Goal: Task Accomplishment & Management: Manage account settings

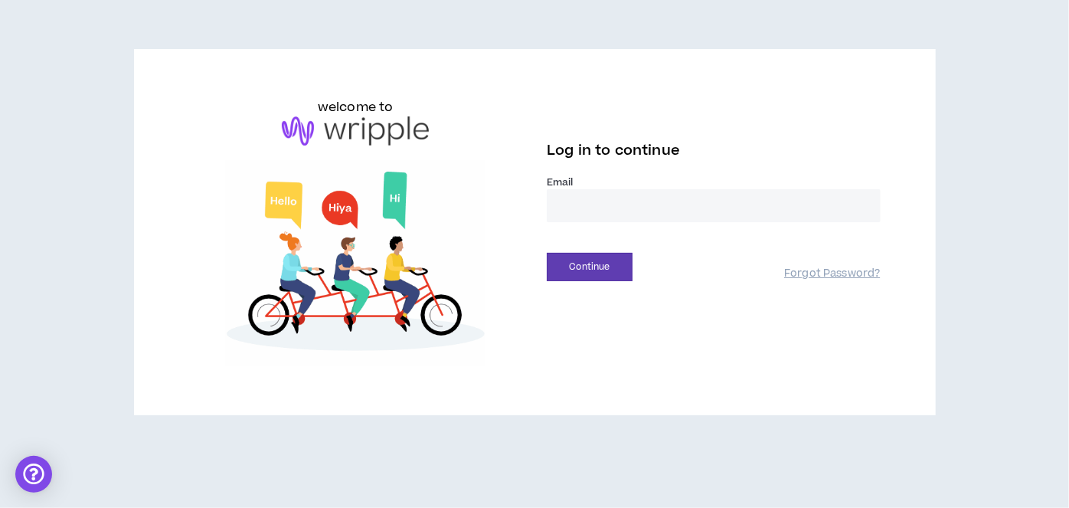
click at [595, 211] on input "email" at bounding box center [714, 205] width 334 height 33
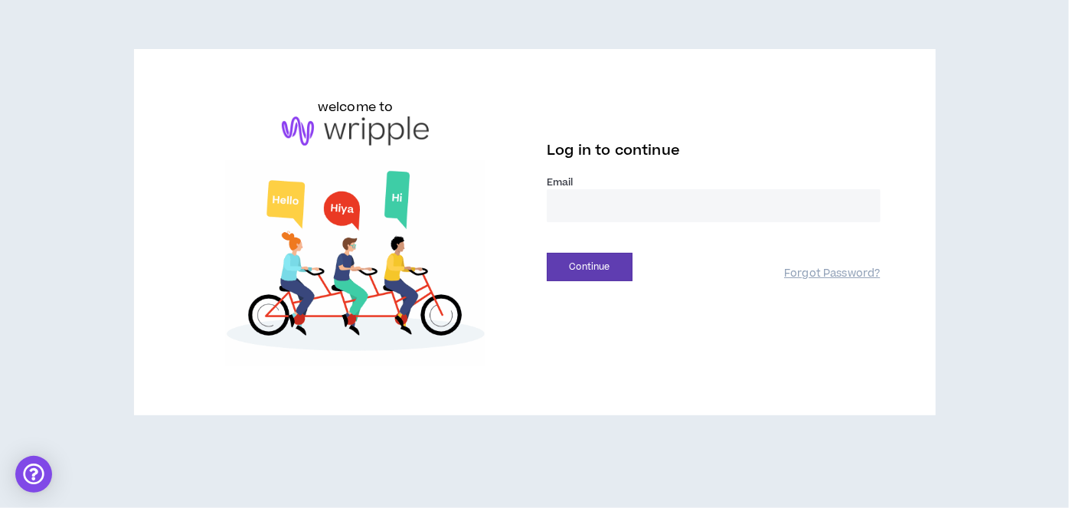
type input "**********"
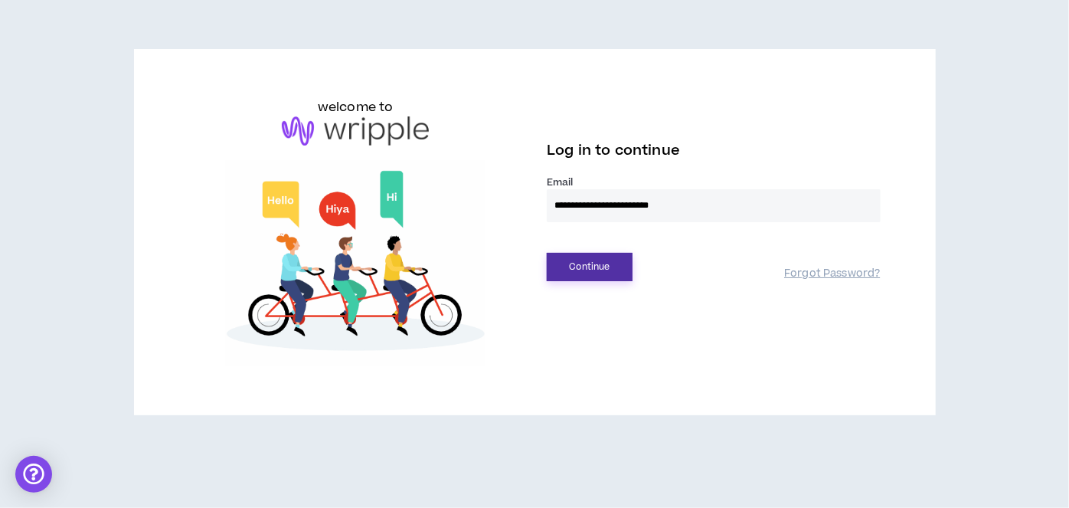
click at [582, 267] on button "Continue" at bounding box center [590, 267] width 86 height 28
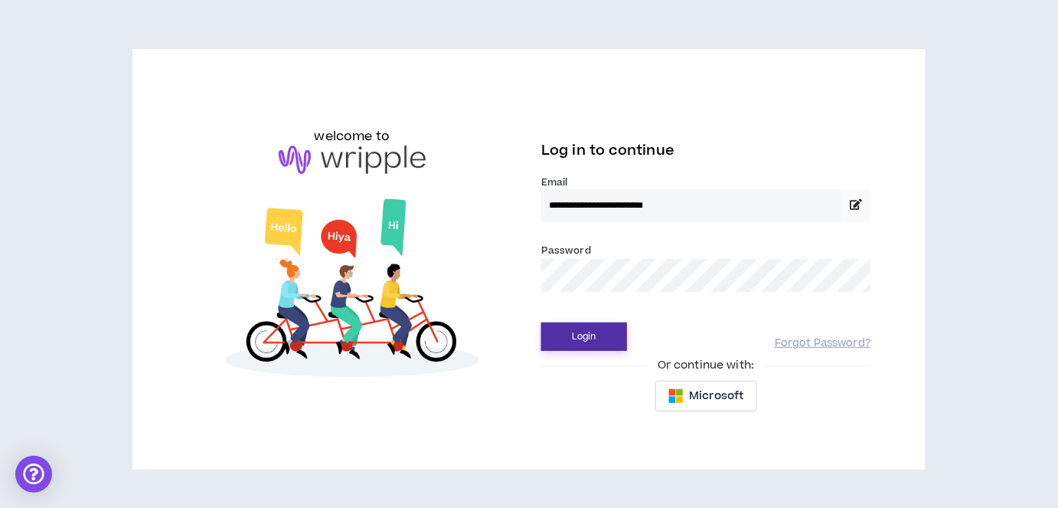
click at [566, 341] on button "Login" at bounding box center [584, 336] width 86 height 28
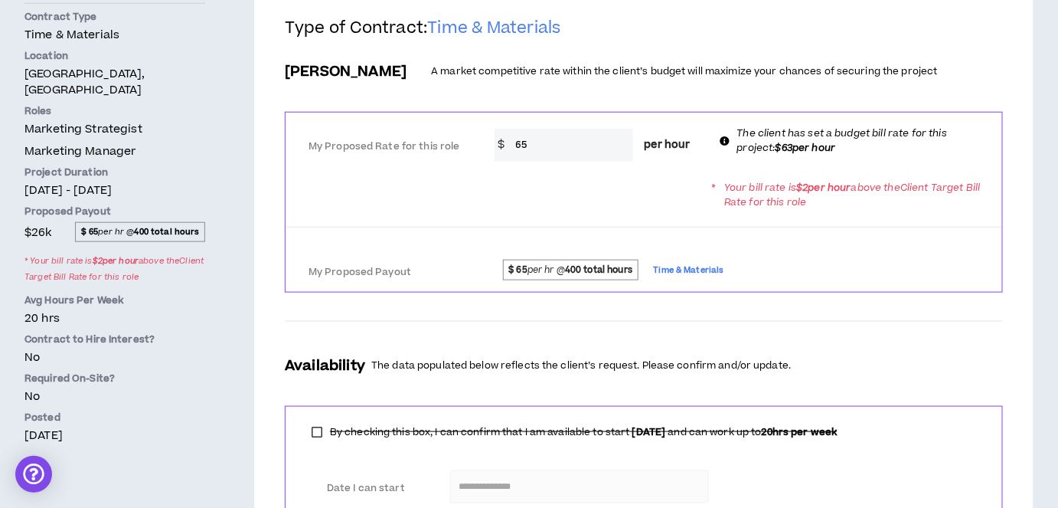
scroll to position [431, 0]
drag, startPoint x: 172, startPoint y: 174, endPoint x: 25, endPoint y: 178, distance: 147.1
click at [25, 181] on p "[DATE] - [DATE]" at bounding box center [115, 189] width 181 height 16
copy p "[DATE] - [DATE]"
